Goal: Transaction & Acquisition: Subscribe to service/newsletter

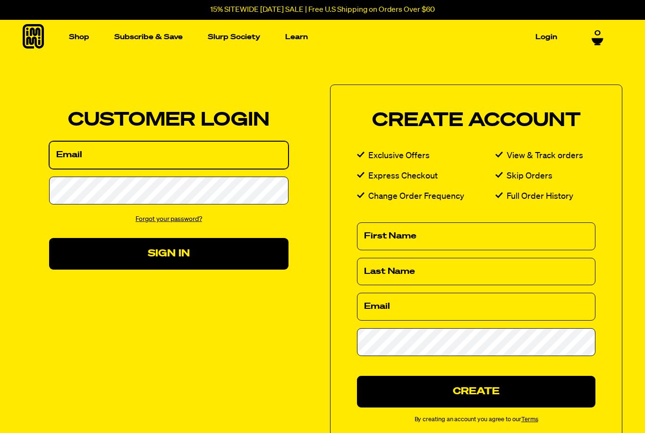
click at [209, 161] on input "Email" at bounding box center [168, 155] width 239 height 28
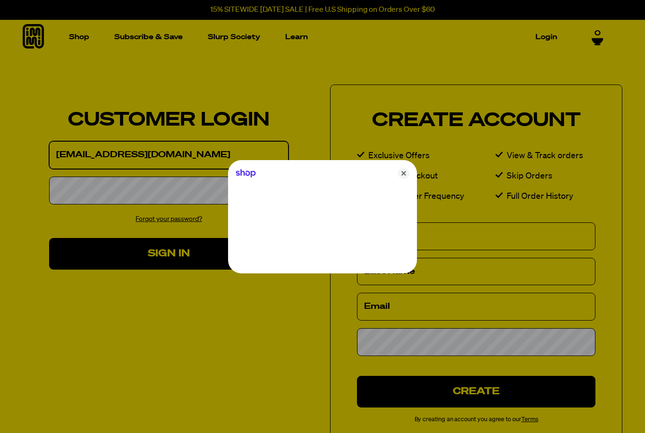
type input "kahuna81@gmail.com"
click at [91, 186] on div at bounding box center [322, 216] width 645 height 433
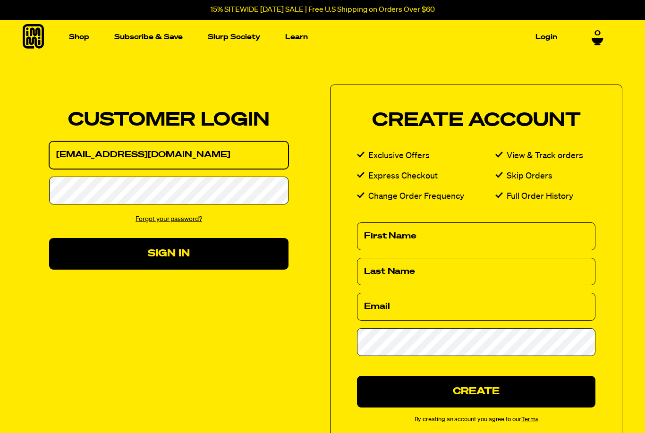
click at [157, 154] on input "kahuna81@gmail.com" at bounding box center [168, 155] width 239 height 28
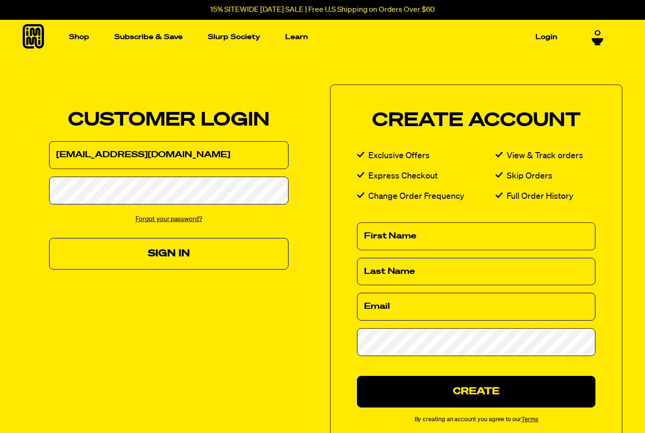
click at [211, 257] on button "Sign In" at bounding box center [168, 254] width 239 height 32
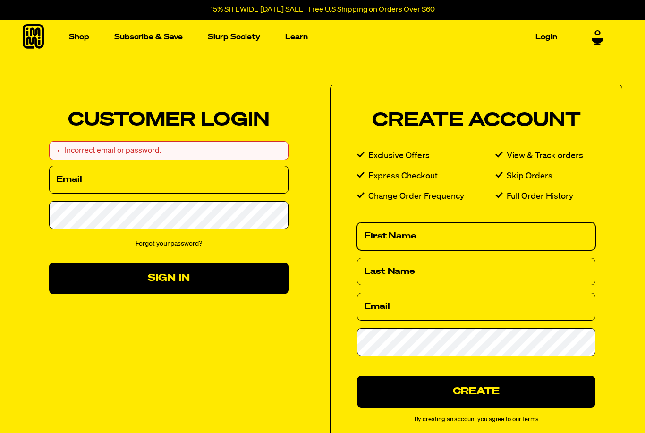
click at [472, 237] on input "First Name" at bounding box center [476, 236] width 238 height 28
type input "Wesley"
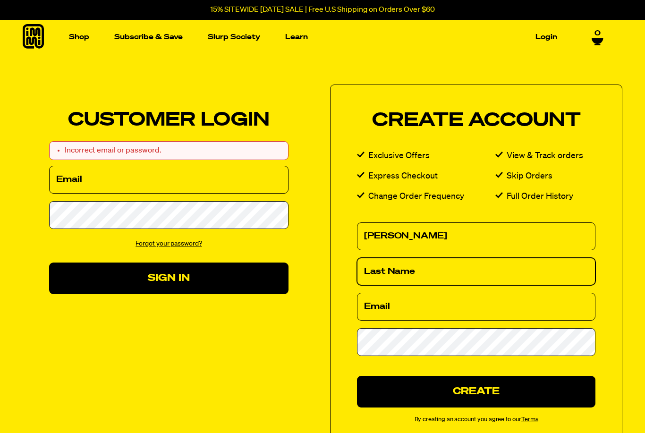
click at [490, 276] on input "Last Name" at bounding box center [476, 272] width 238 height 28
type input "Wong"
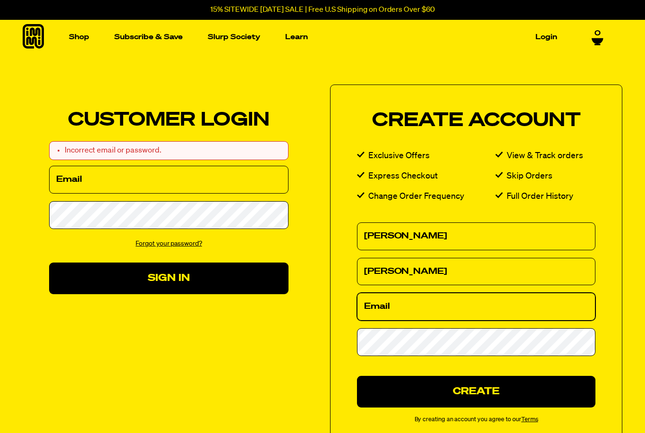
click at [489, 307] on input "Email" at bounding box center [476, 307] width 238 height 28
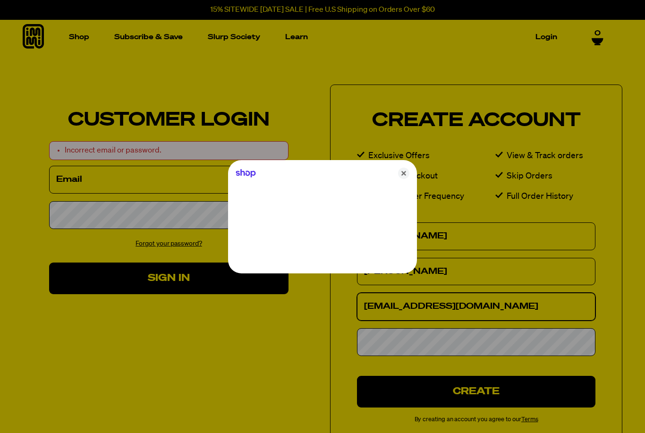
type input "kahuna81@gmail.com"
click at [500, 345] on div at bounding box center [322, 216] width 645 height 433
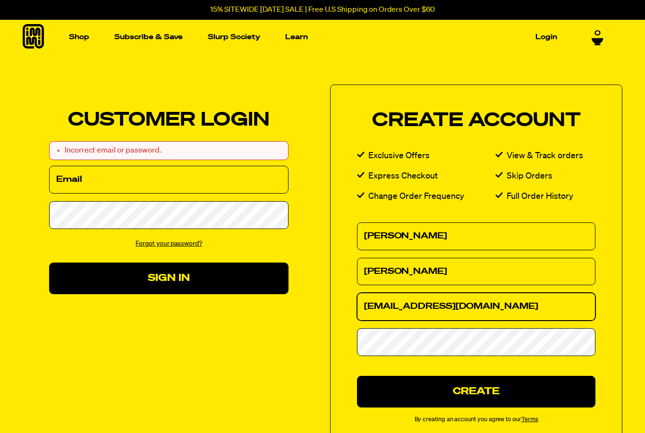
click at [515, 307] on input "kahuna81@gmail.com" at bounding box center [476, 307] width 238 height 28
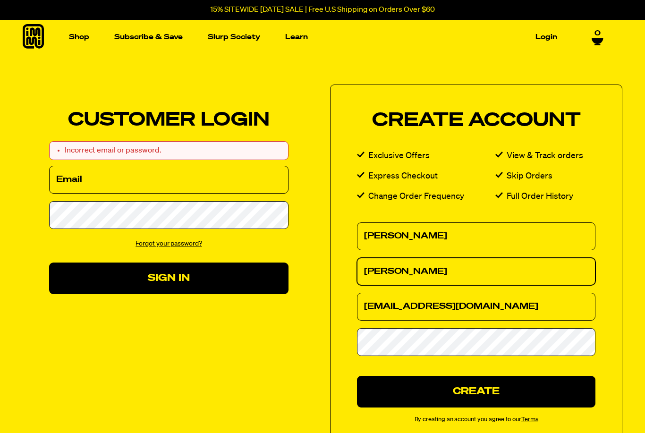
click at [520, 271] on input "Wong" at bounding box center [476, 272] width 238 height 28
type input "Wong"
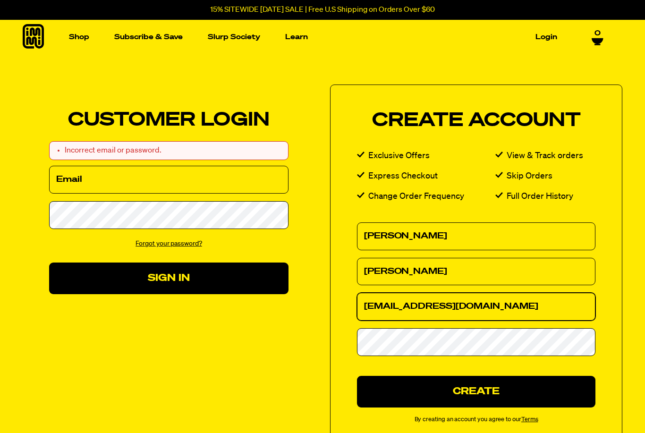
click at [516, 308] on input "kahuna81@gmail.com" at bounding box center [476, 307] width 238 height 28
type input "kahuna81@gmail.com"
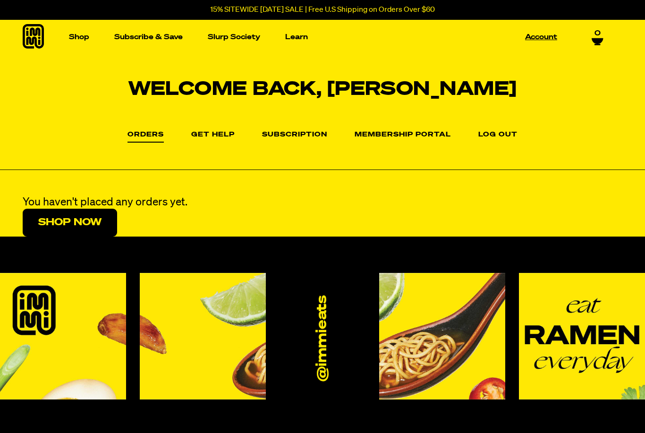
click at [542, 44] on link "Account" at bounding box center [541, 37] width 40 height 15
click at [545, 41] on link "Account" at bounding box center [541, 37] width 40 height 15
click at [150, 135] on link "Orders" at bounding box center [145, 136] width 36 height 11
click at [403, 134] on link "Membership Portal" at bounding box center [403, 136] width 96 height 11
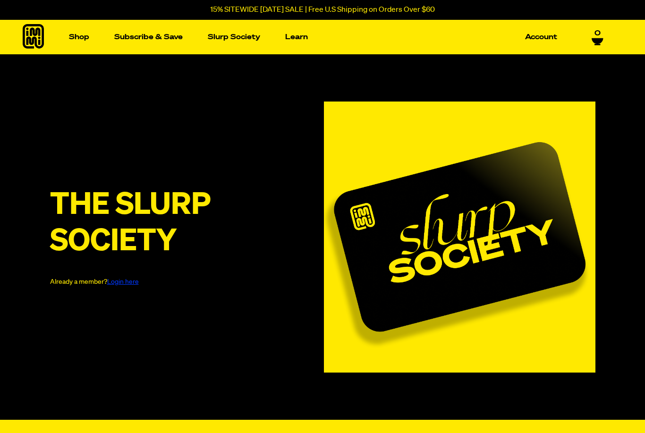
click at [533, 387] on div "The Slurp Society Already a member? Login here" at bounding box center [322, 236] width 645 height 365
click at [155, 42] on link "Subscribe & Save" at bounding box center [148, 37] width 76 height 15
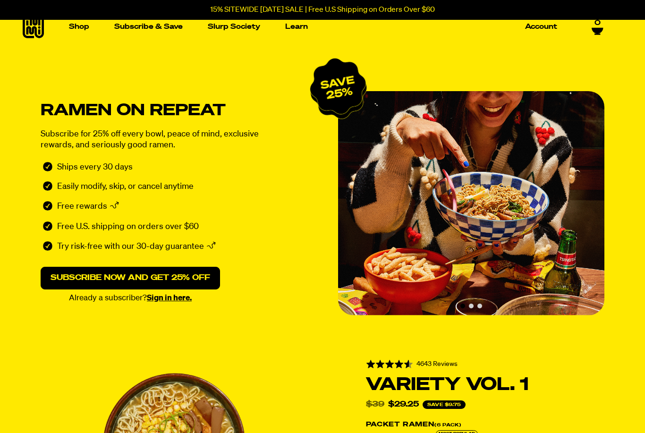
scroll to position [10, 0]
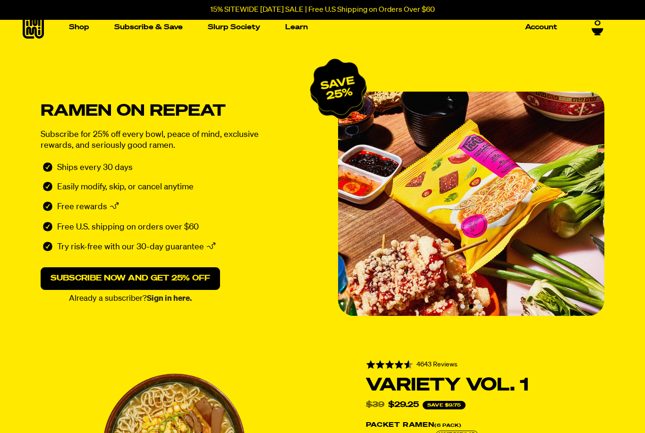
click at [175, 299] on link "Sign in here." at bounding box center [169, 299] width 45 height 8
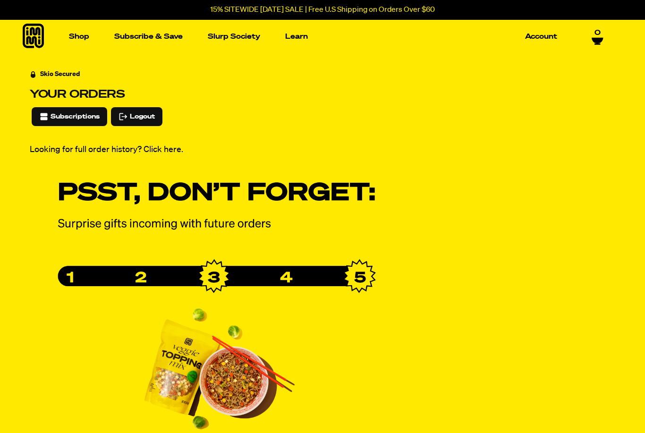
scroll to position [17, 0]
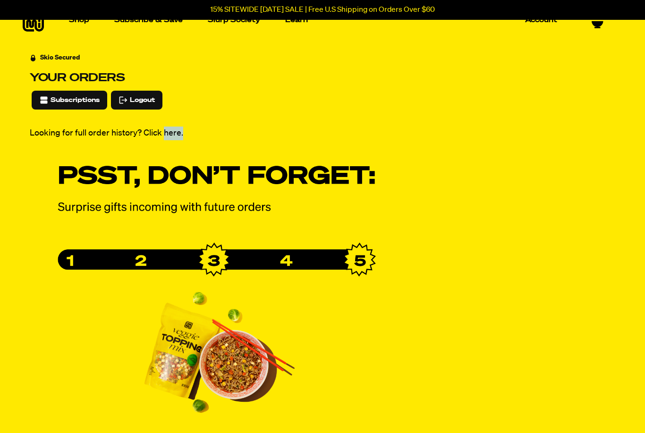
click at [567, 261] on div "Skio Secured Your orders Subscriptions Logout Looking for full order history? C…" at bounding box center [322, 240] width 585 height 375
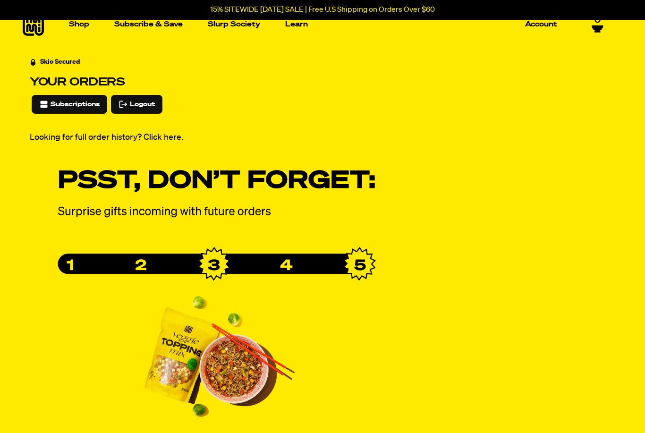
scroll to position [0, 0]
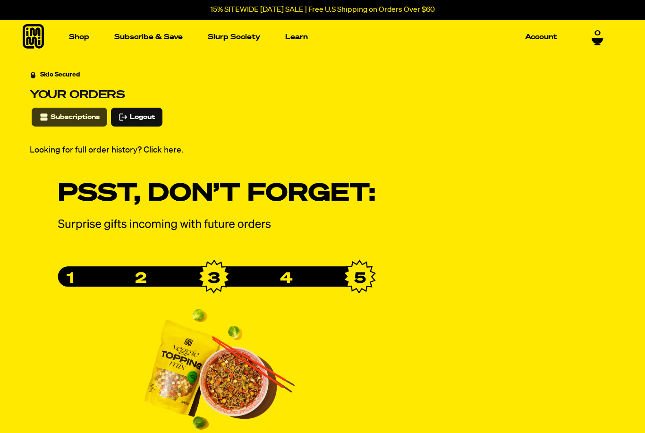
click at [72, 120] on span "Subscriptions" at bounding box center [75, 117] width 49 height 10
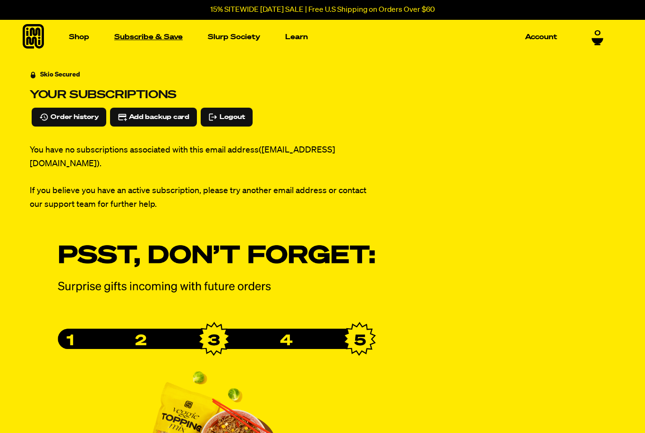
click at [143, 41] on link "Subscribe & Save" at bounding box center [148, 37] width 76 height 15
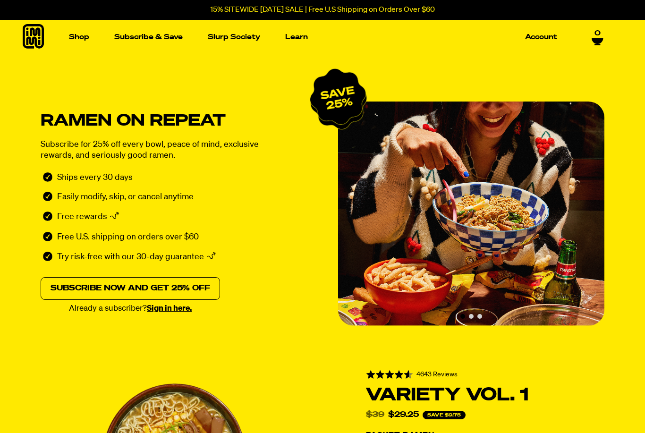
click at [186, 289] on link "Subscribe now and get 25% off" at bounding box center [130, 288] width 179 height 23
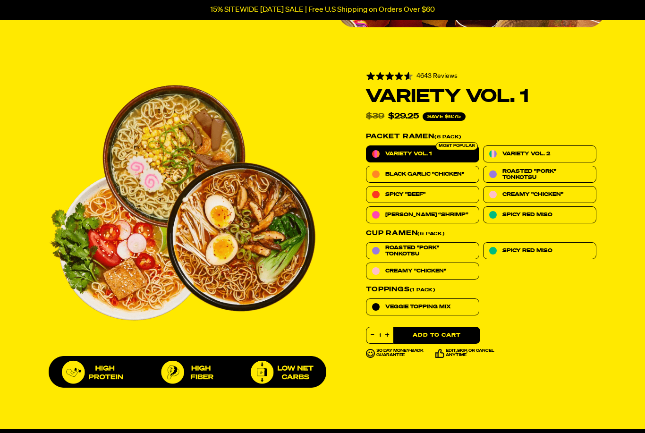
scroll to position [301, 0]
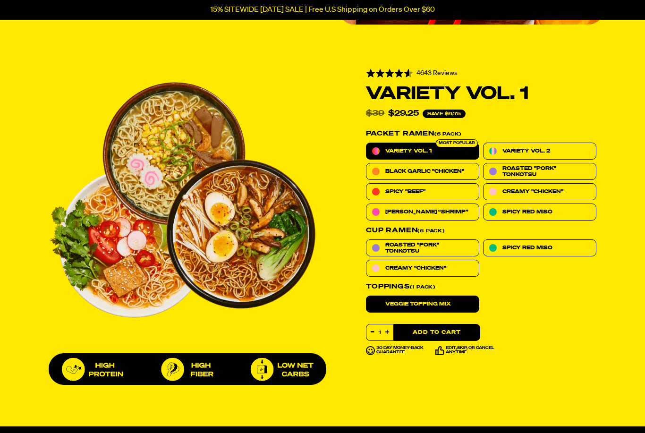
click at [462, 304] on label "Veggie Topping Mix" at bounding box center [422, 304] width 113 height 17
click at [366, 296] on input "Veggie Topping Mix" at bounding box center [366, 296] width 0 height 0
radio input "true"
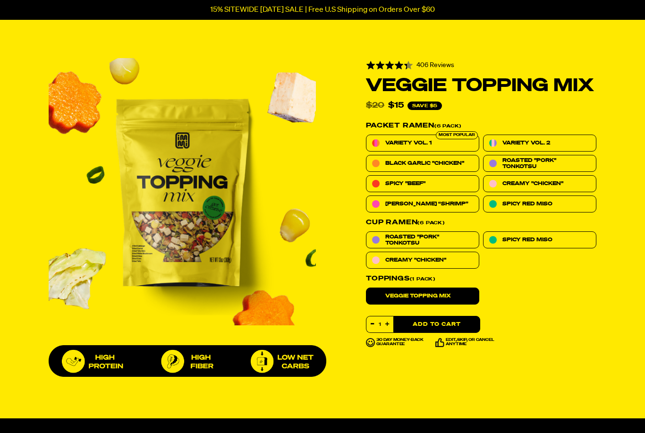
scroll to position [314, 0]
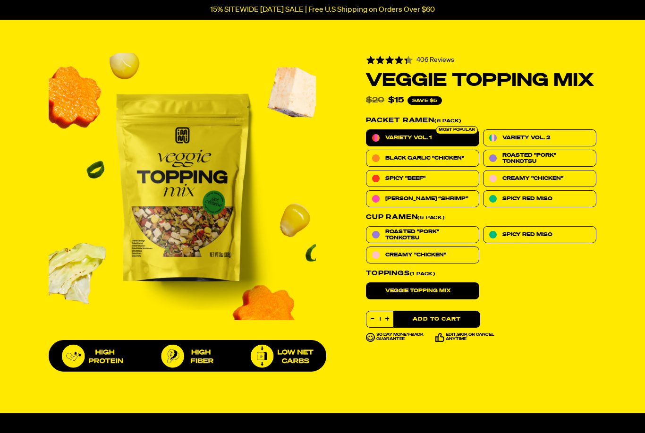
click at [423, 136] on span "Variety Vol. 1" at bounding box center [408, 138] width 46 height 6
click at [366, 130] on input "Variety Vol. 1" at bounding box center [366, 129] width 0 height 0
radio input "true"
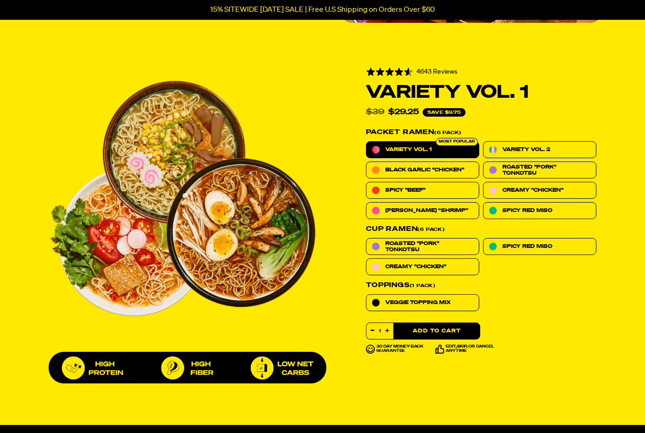
scroll to position [302, 0]
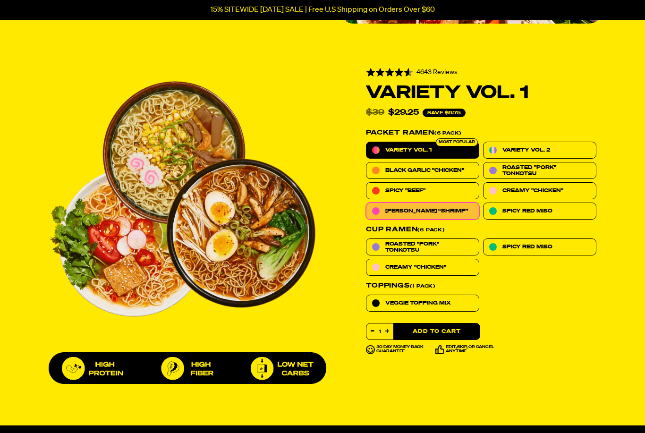
click at [449, 209] on label "[PERSON_NAME] “Shrimp”" at bounding box center [422, 211] width 113 height 17
click at [366, 203] on input "[PERSON_NAME] “Shrimp”" at bounding box center [366, 203] width 0 height 0
radio input "true"
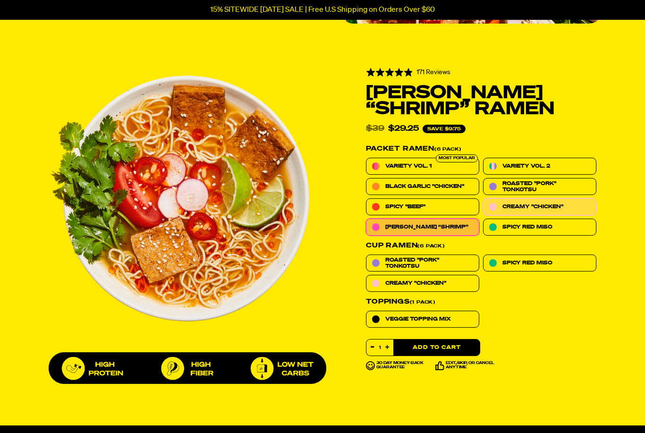
click at [541, 207] on span "Creamy "Chicken"" at bounding box center [532, 206] width 61 height 6
click at [483, 199] on input "Creamy "Chicken"" at bounding box center [483, 198] width 0 height 0
radio input "true"
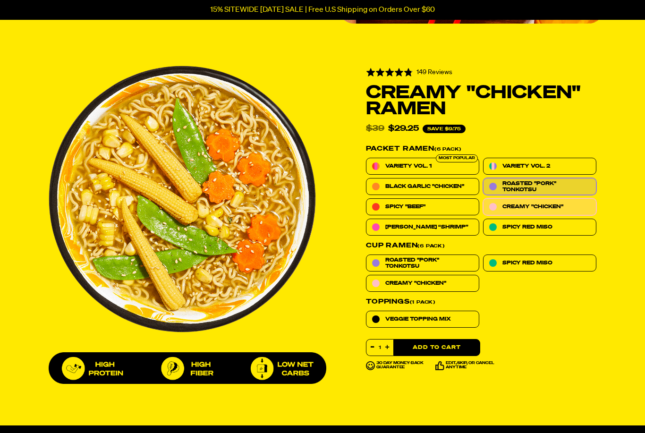
click at [544, 188] on span "Roasted "Pork" Tonkotsu" at bounding box center [546, 186] width 88 height 12
click at [483, 178] on input "Roasted "Pork" Tonkotsu" at bounding box center [483, 178] width 0 height 0
radio input "true"
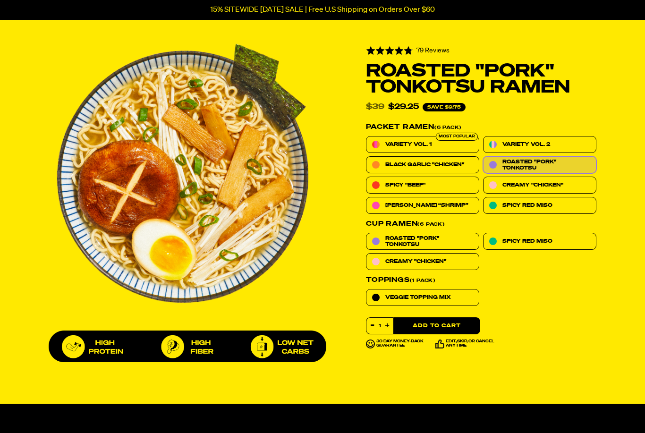
scroll to position [322, 0]
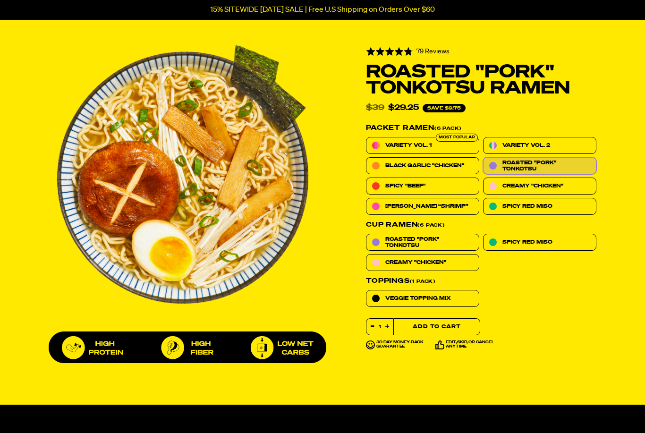
click at [433, 329] on button "Add to Cart" at bounding box center [436, 327] width 87 height 17
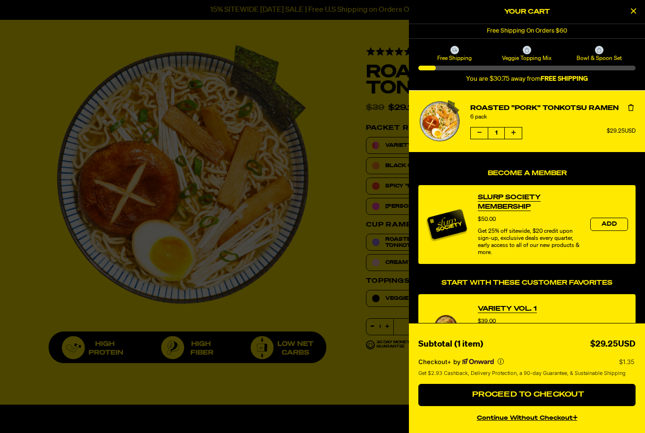
select select "Every 30 Days"
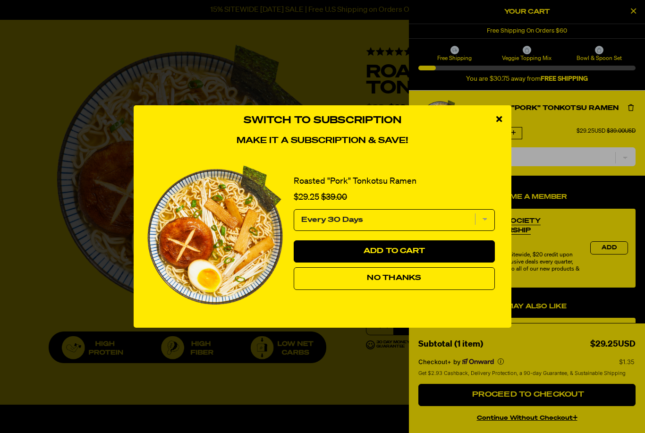
click at [500, 123] on icon "close modal" at bounding box center [499, 119] width 6 height 8
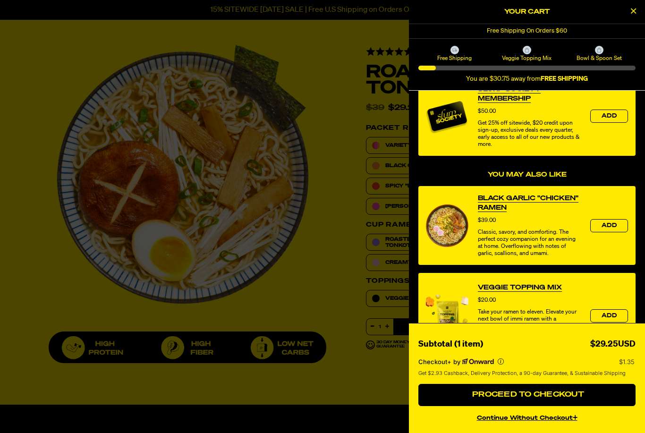
scroll to position [129, 0]
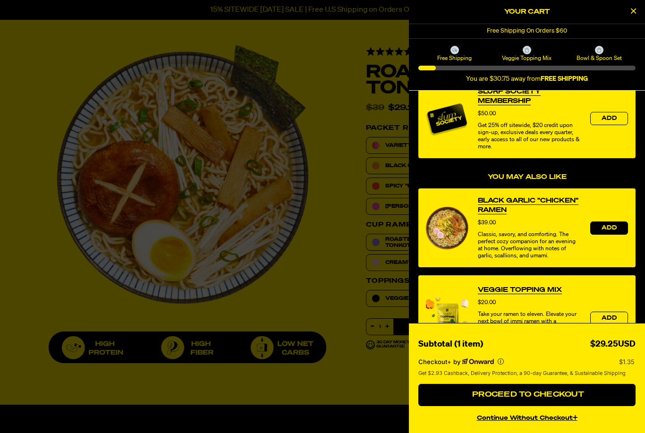
click at [613, 229] on span "Add" at bounding box center [608, 228] width 15 height 6
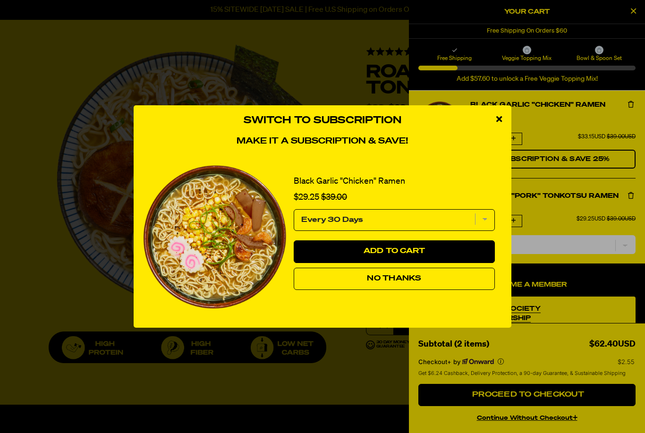
click at [500, 123] on icon "close modal" at bounding box center [499, 119] width 6 height 8
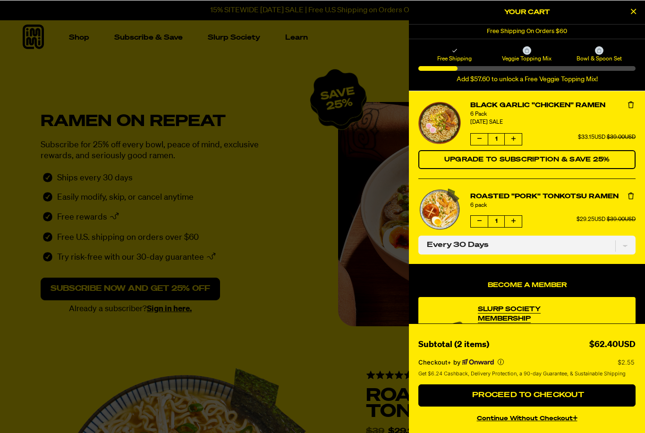
click at [304, 326] on div at bounding box center [322, 216] width 645 height 433
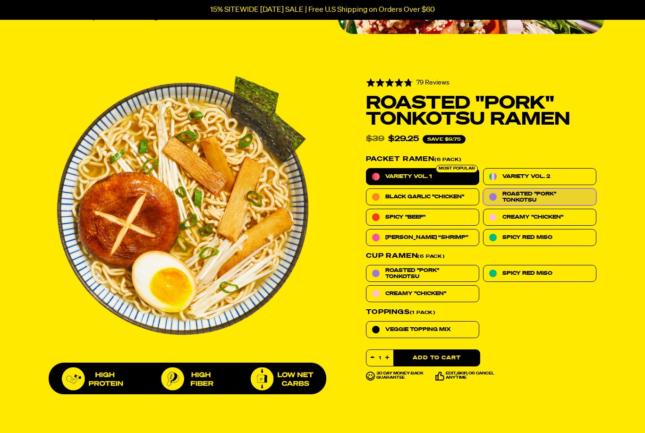
click at [445, 178] on label "Variety Vol. 1" at bounding box center [422, 176] width 113 height 17
click at [366, 169] on input "Variety Vol. 1" at bounding box center [366, 168] width 0 height 0
radio input "true"
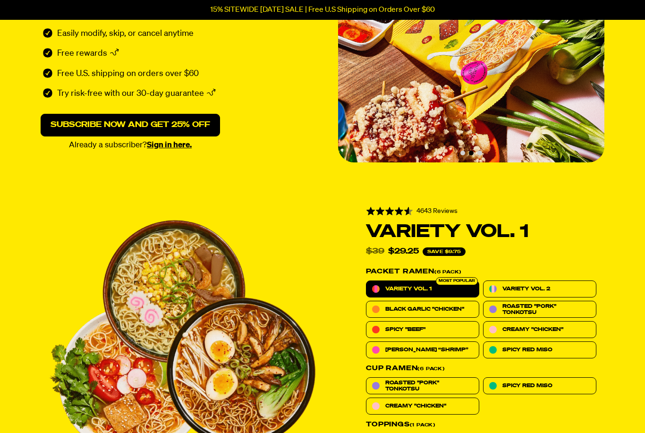
scroll to position [0, 0]
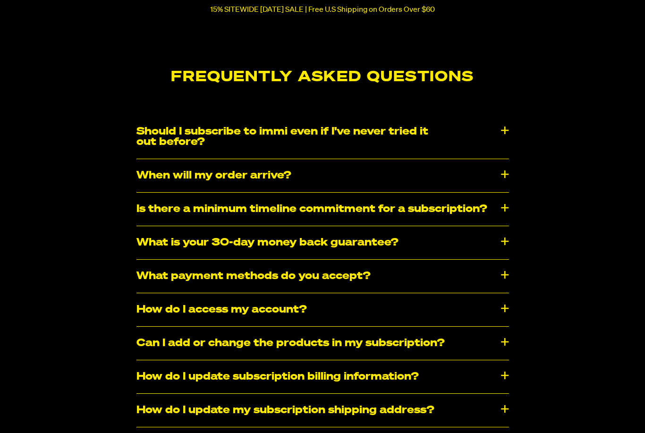
click at [503, 243] on div "What is your 30-day money back guarantee?" at bounding box center [322, 243] width 372 height 33
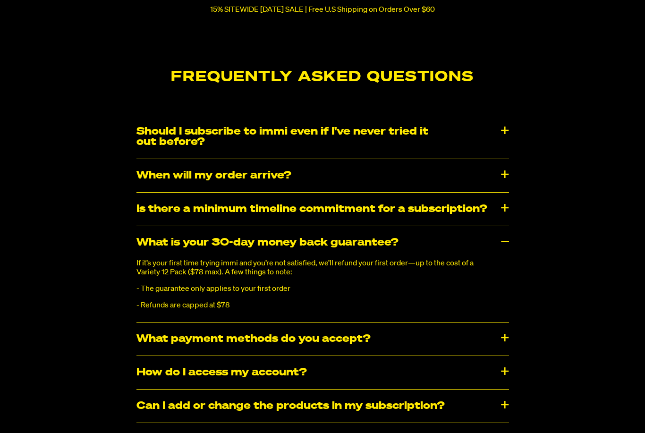
click at [507, 334] on div "What payment methods do you accept?" at bounding box center [322, 338] width 372 height 33
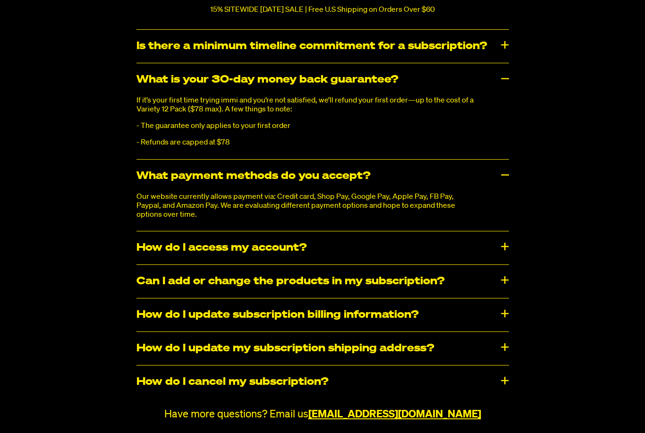
scroll to position [873, 0]
click at [508, 381] on div "How do I cancel my subscription?" at bounding box center [322, 381] width 372 height 33
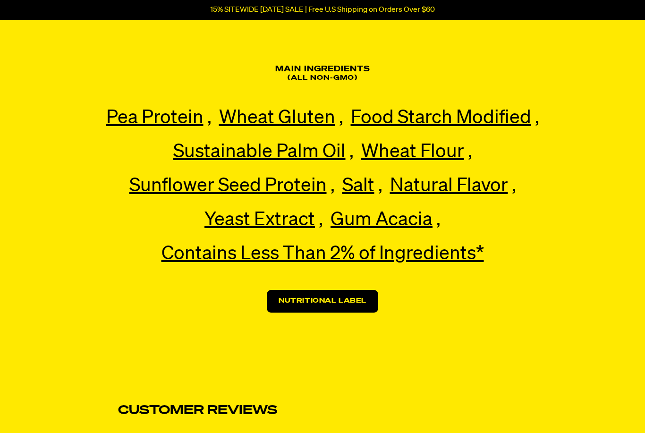
scroll to position [1518, 0]
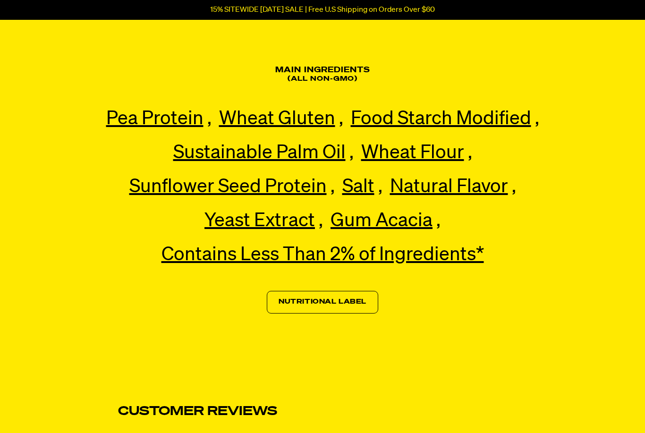
click at [364, 305] on link "Nutritional Label" at bounding box center [322, 302] width 111 height 23
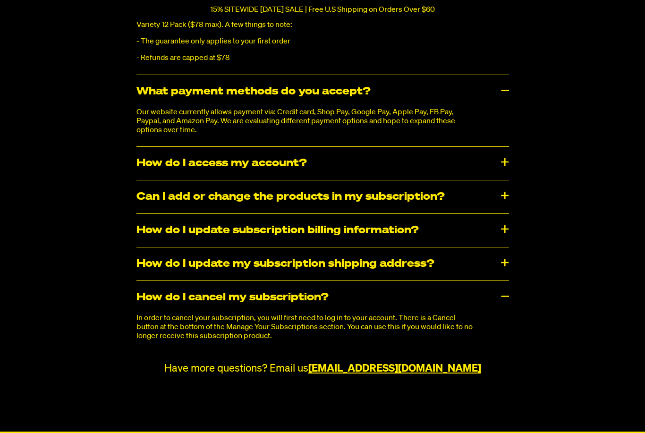
scroll to position [957, 0]
click at [507, 296] on div "How do I cancel my subscription?" at bounding box center [322, 297] width 372 height 33
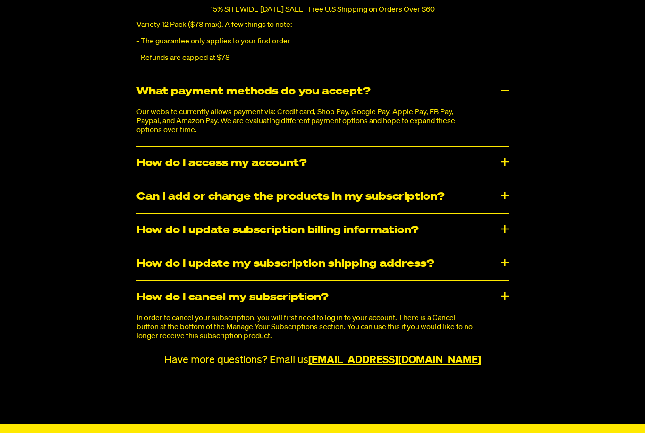
scroll to position [958, 0]
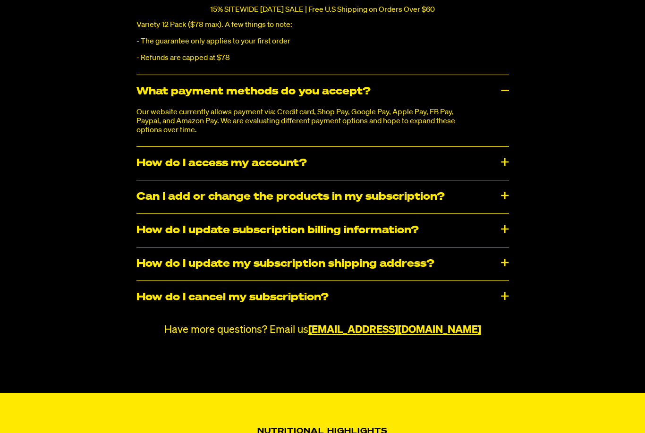
click at [515, 292] on div "Frequently Asked Questions Should I subscribe to immi even if I've never tried …" at bounding box center [322, 79] width 645 height 514
click at [508, 288] on div "How do I cancel my subscription?" at bounding box center [322, 297] width 372 height 33
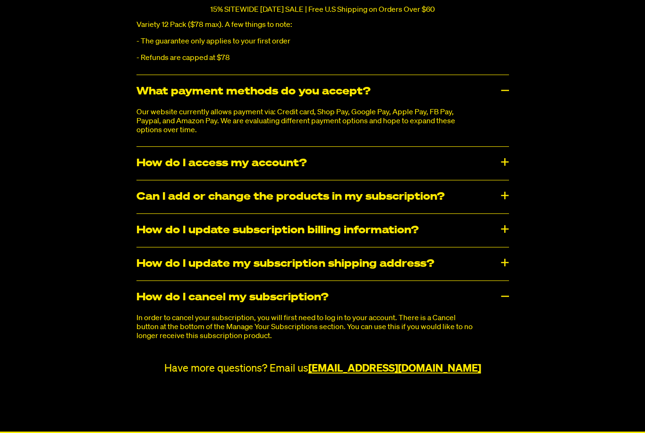
click at [504, 292] on div "How do I cancel my subscription?" at bounding box center [322, 297] width 372 height 33
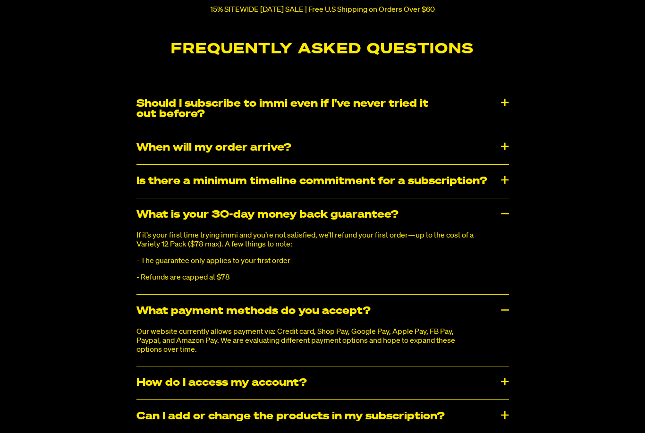
scroll to position [737, 0]
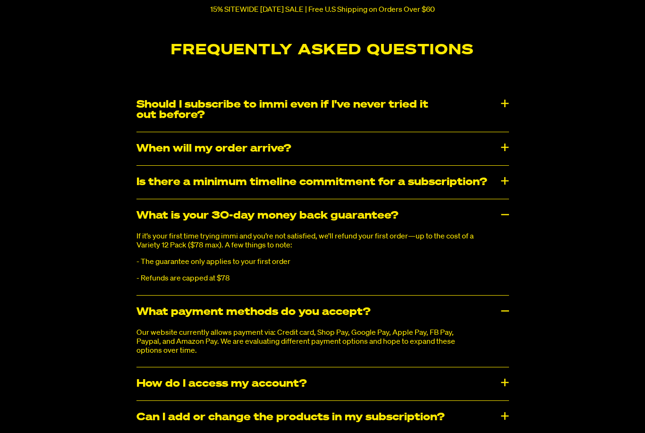
click at [506, 305] on div "What payment methods do you accept?" at bounding box center [322, 312] width 372 height 33
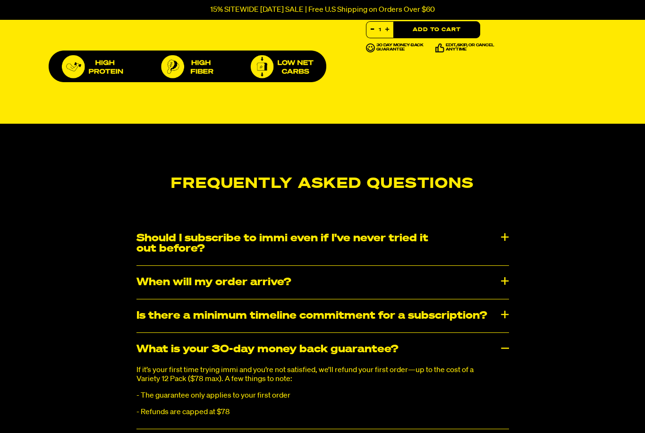
scroll to position [604, 0]
click at [505, 280] on div "When will my order arrive?" at bounding box center [322, 282] width 372 height 33
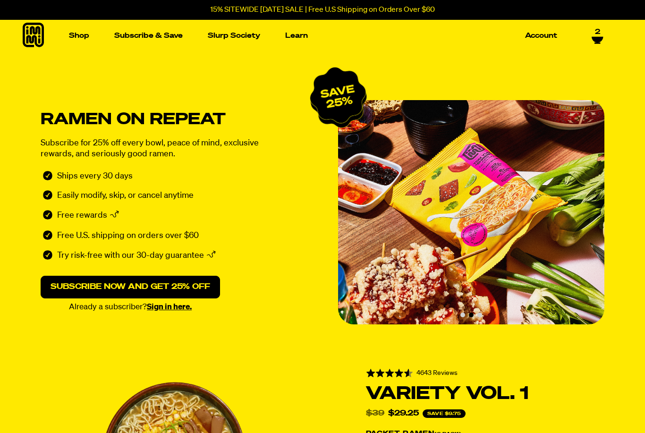
scroll to position [0, 0]
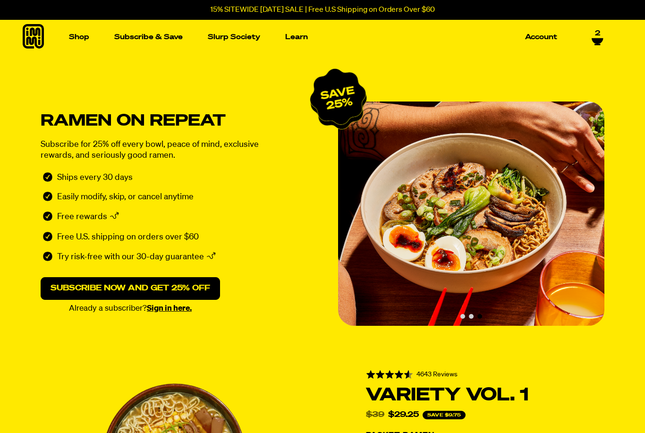
click at [603, 39] on icon at bounding box center [598, 42] width 12 height 8
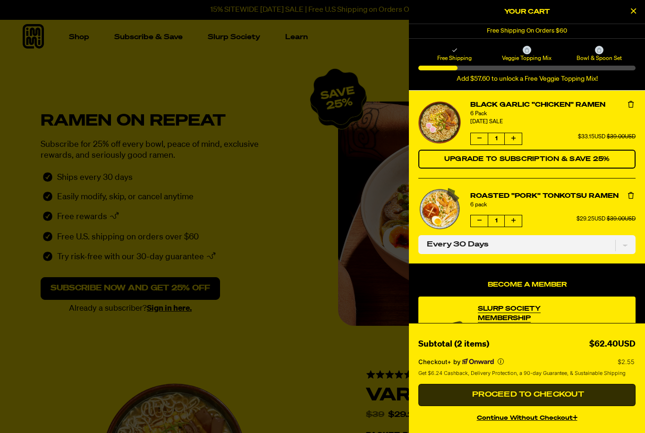
click at [572, 398] on span "Proceed to Checkout" at bounding box center [527, 395] width 114 height 8
